Goal: Check status: Check status

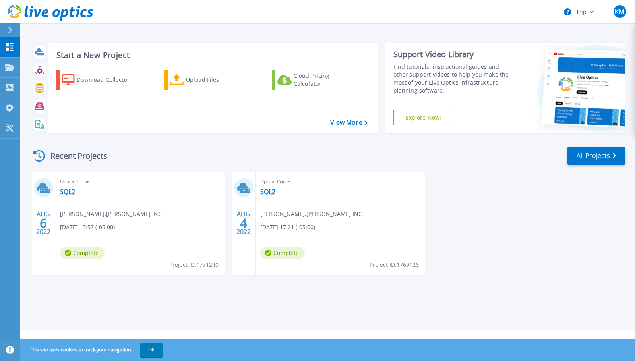
click at [89, 217] on span "Kristi Mulrooney , ORGILL INC" at bounding box center [111, 214] width 102 height 9
click at [14, 47] on icon at bounding box center [10, 47] width 10 height 8
click at [94, 213] on span "Kristi Mulrooney , ORGILL INC" at bounding box center [111, 214] width 102 height 9
drag, startPoint x: 36, startPoint y: 219, endPoint x: 33, endPoint y: 183, distance: 35.9
click at [36, 215] on div "AUG 6 2022" at bounding box center [43, 223] width 15 height 29
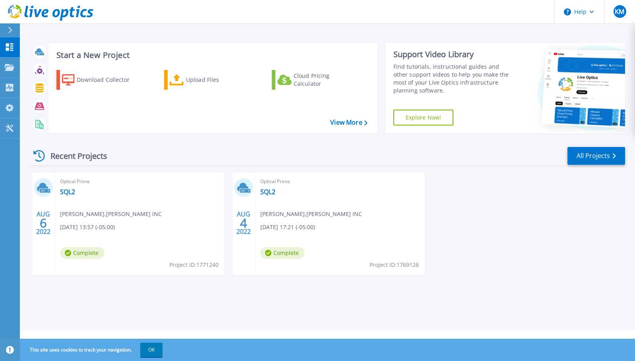
click at [34, 173] on div "AUG 6 2022" at bounding box center [43, 224] width 23 height 103
drag, startPoint x: 176, startPoint y: 217, endPoint x: 264, endPoint y: 244, distance: 91.7
click at [176, 217] on div "Optical Prime SQL2 Kristi Mulrooney , ORGILL INC 08/06/2022, 13:57 (-05:00) Com…" at bounding box center [139, 224] width 169 height 103
drag, startPoint x: 290, startPoint y: 206, endPoint x: 258, endPoint y: 188, distance: 36.1
click at [283, 202] on div "Optical Prime SQL2 Kristi Mulrooney , ORGILL INC 08/04/2022, 17:21 (-05:00) Com…" at bounding box center [340, 224] width 169 height 103
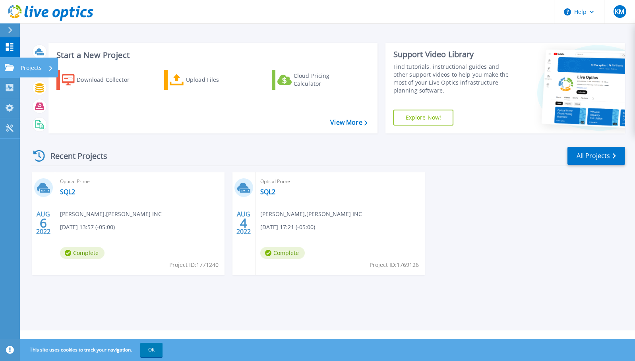
click at [6, 66] on icon at bounding box center [10, 67] width 10 height 7
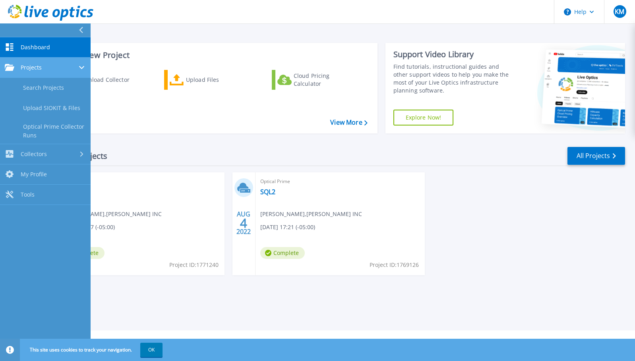
click at [38, 65] on span "Projects" at bounding box center [31, 67] width 21 height 7
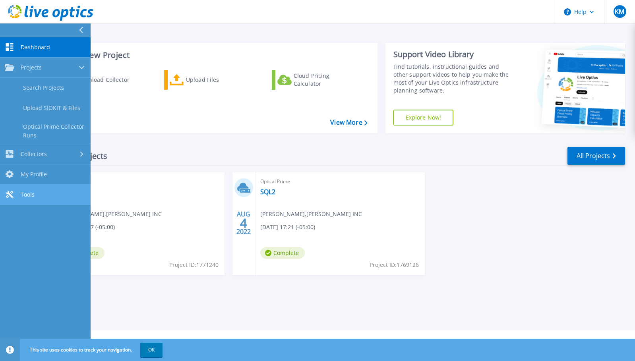
click at [30, 195] on span "Tools" at bounding box center [28, 194] width 14 height 7
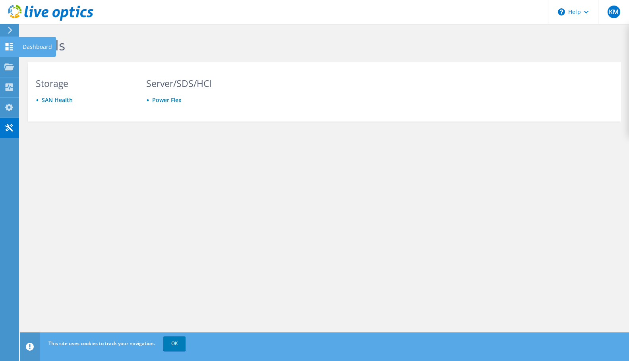
click at [6, 47] on icon at bounding box center [9, 47] width 10 height 8
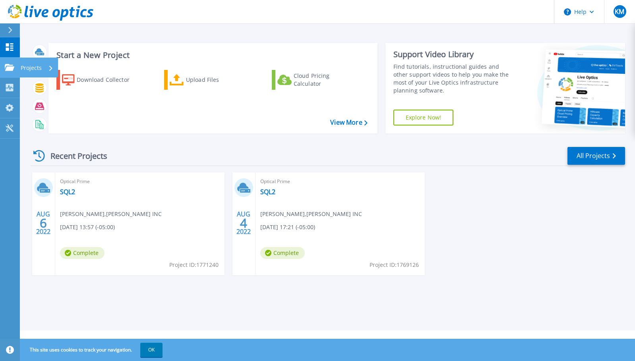
click at [5, 62] on link "Projects Projects" at bounding box center [10, 68] width 20 height 20
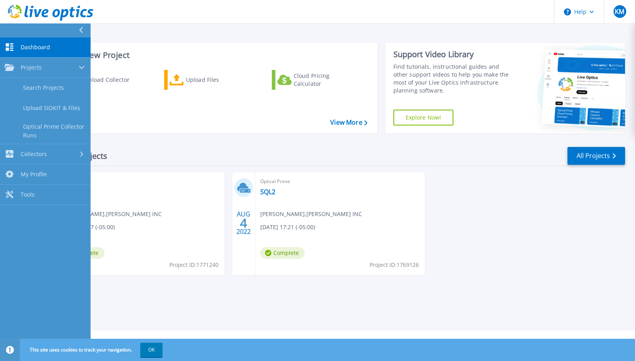
click at [169, 130] on div "Start a New Project Download Collector Upload Files Cloud Pricing Calculator Vi…" at bounding box center [213, 88] width 329 height 91
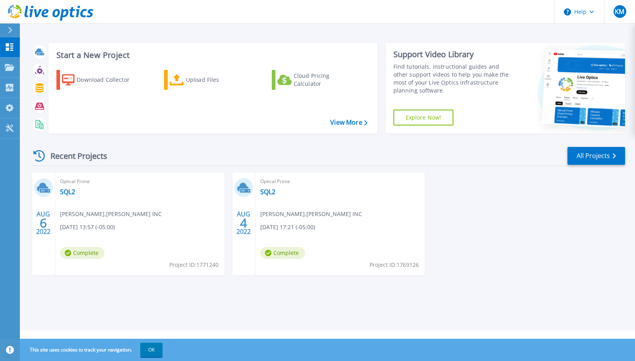
click at [86, 253] on span "Complete" at bounding box center [82, 253] width 45 height 12
click at [63, 191] on link "SQL2" at bounding box center [67, 192] width 15 height 8
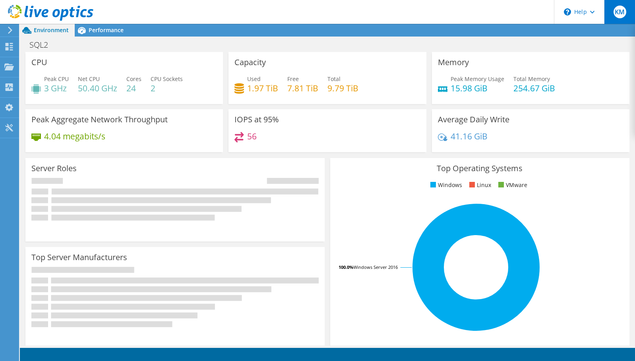
click at [619, 12] on span "KM" at bounding box center [620, 12] width 13 height 13
